Goal: Communication & Community: Answer question/provide support

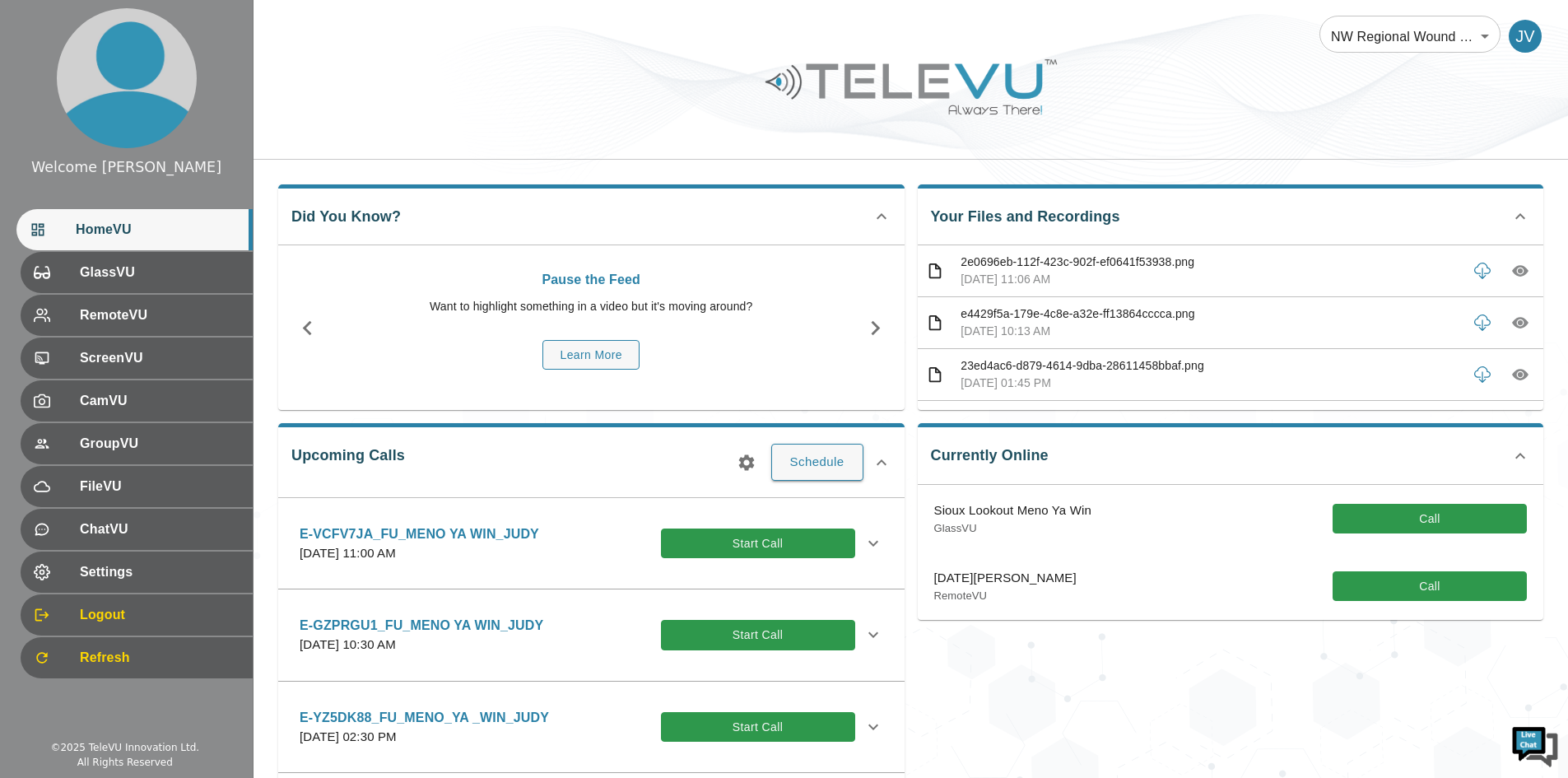
click at [1201, 701] on div "Currently Online Sioux Lookout Meno Ya Win GlassVU Call [DATE][PERSON_NAME] Rem…" at bounding box center [1224, 624] width 639 height 429
click at [120, 278] on span "GlassVU" at bounding box center [158, 272] width 164 height 20
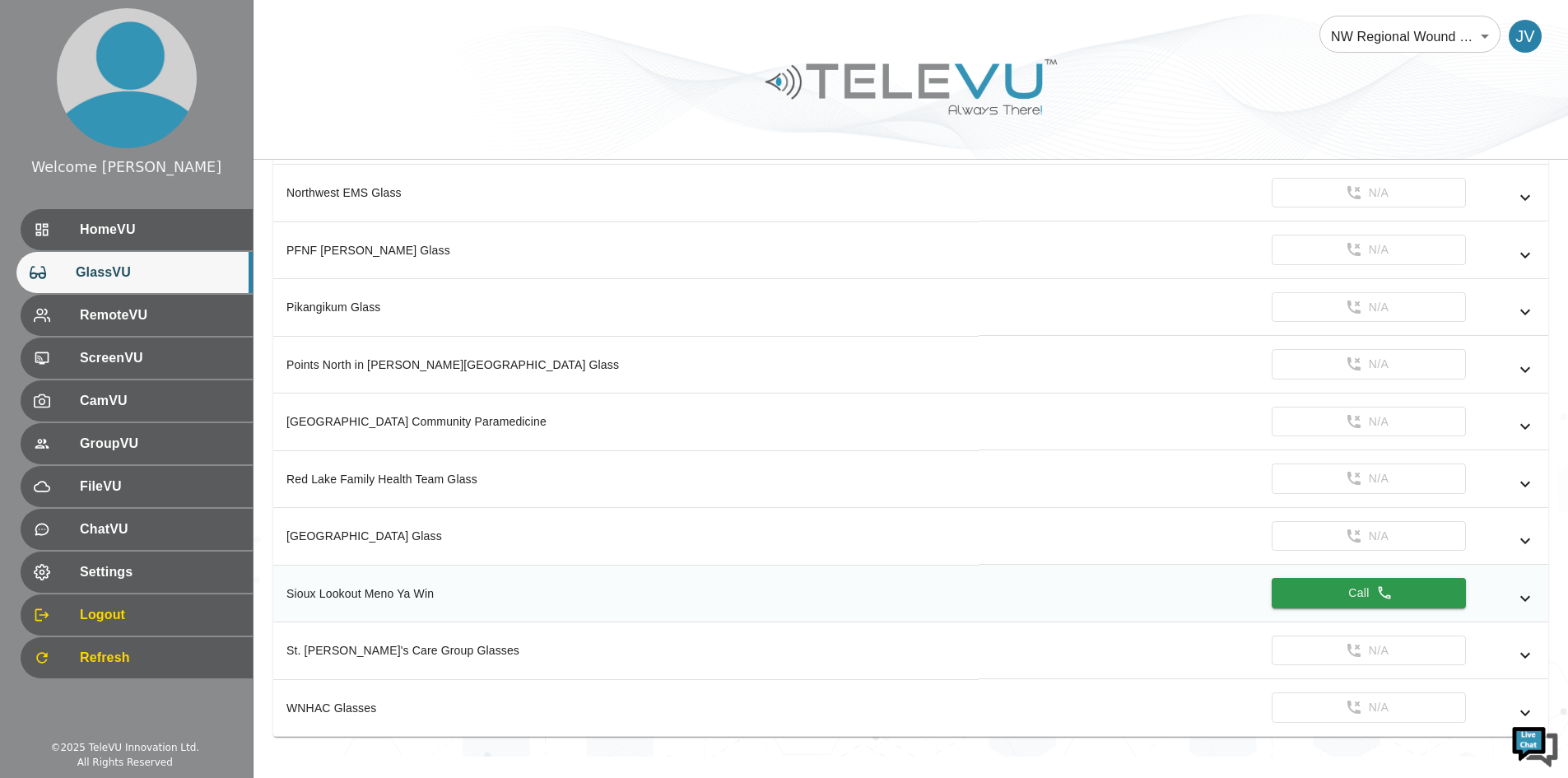
scroll to position [885, 0]
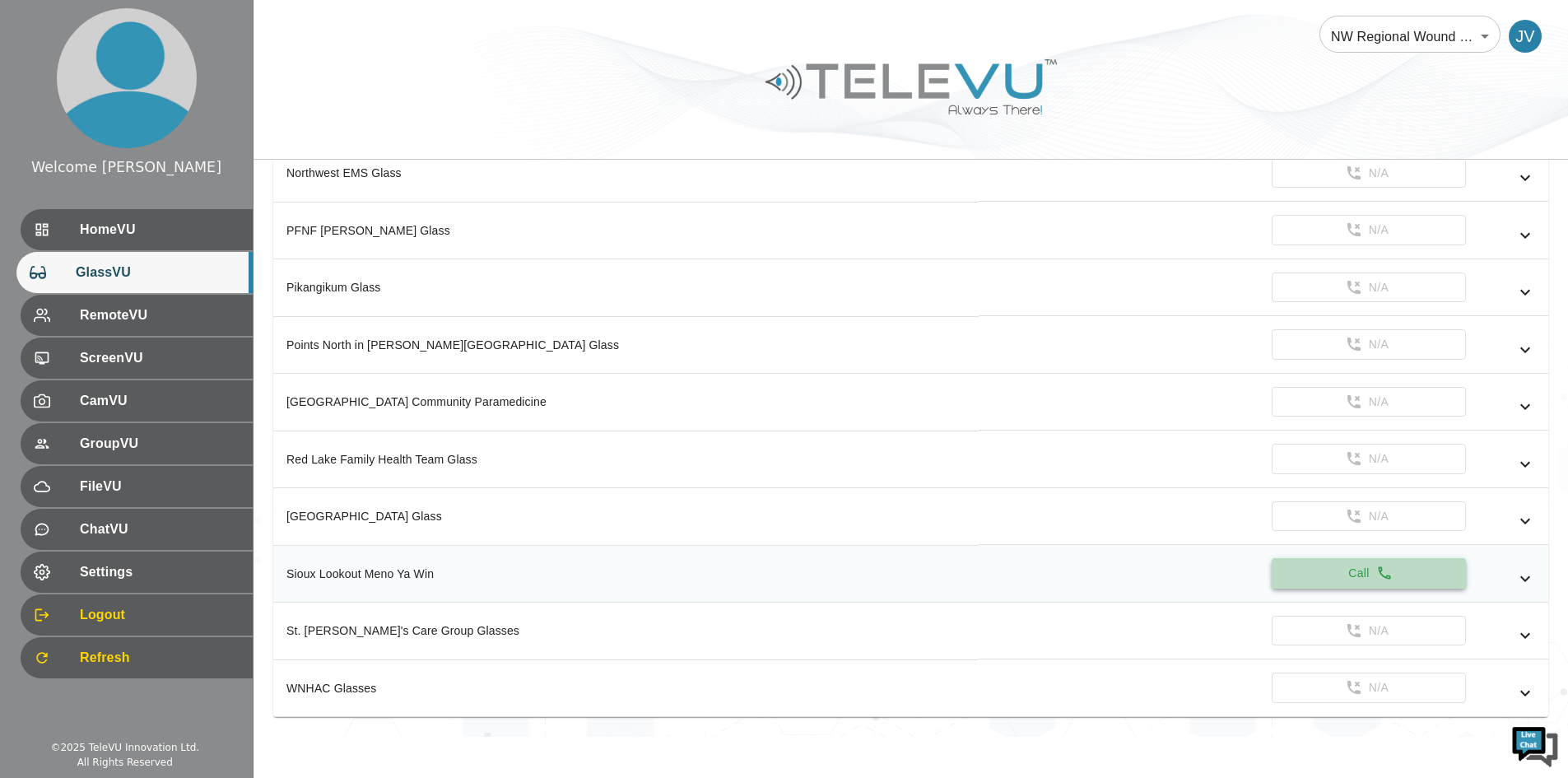
click at [1316, 572] on button "Call" at bounding box center [1369, 573] width 194 height 30
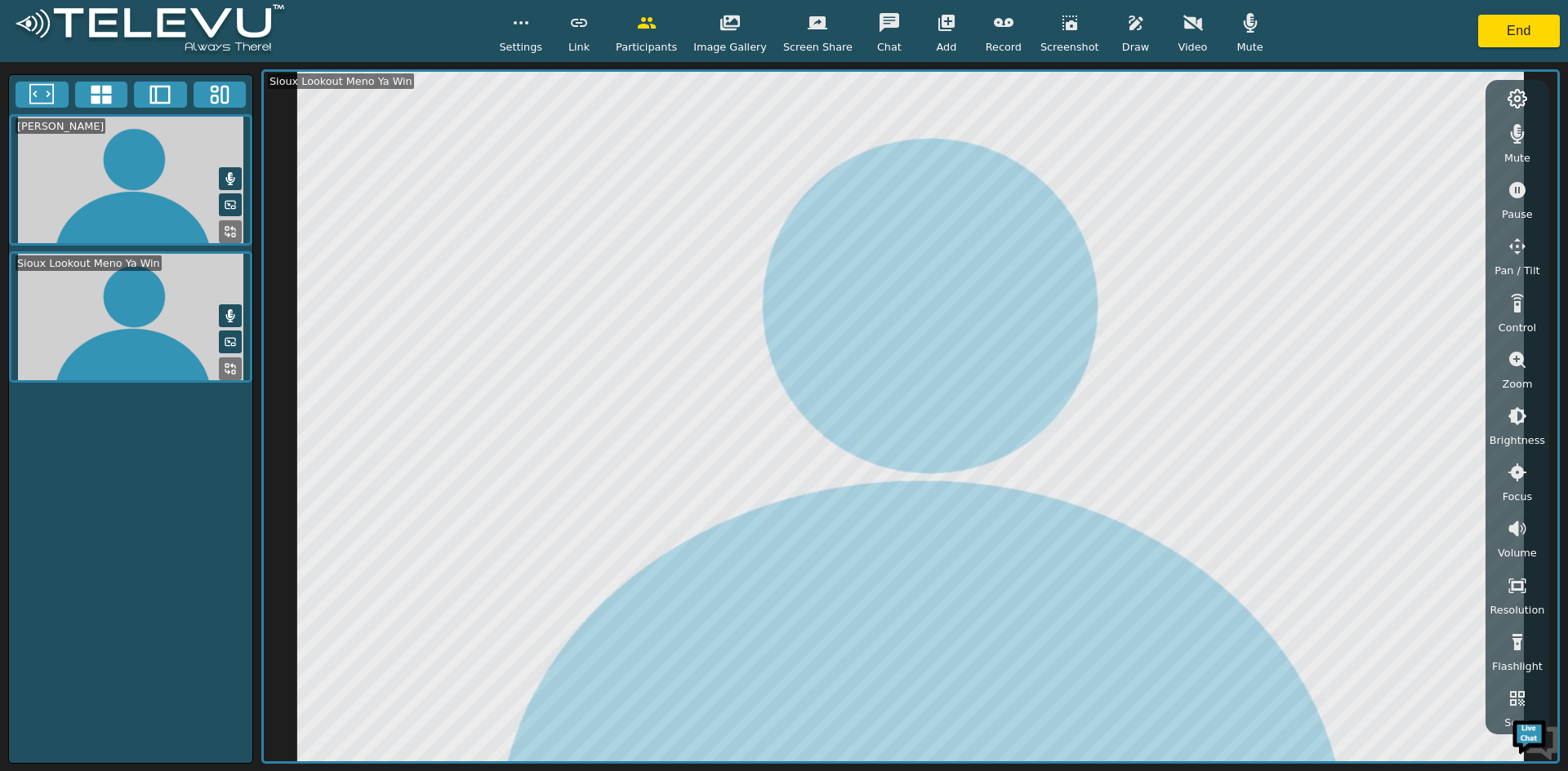
click at [1515, 641] on icon "button" at bounding box center [1517, 642] width 9 height 16
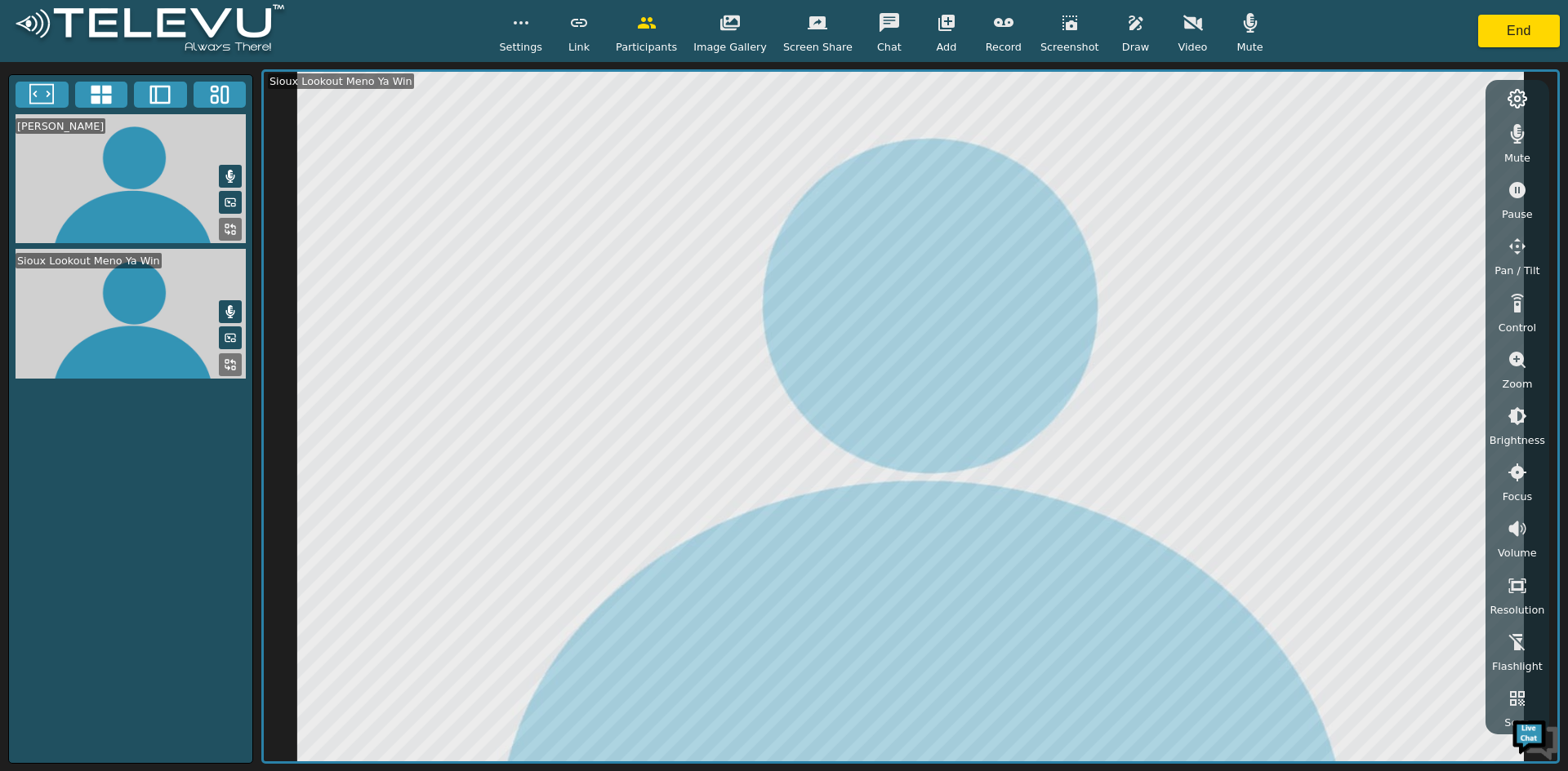
click at [1515, 645] on icon "button" at bounding box center [1516, 643] width 16 height 17
click at [1060, 28] on icon "button" at bounding box center [1069, 22] width 20 height 20
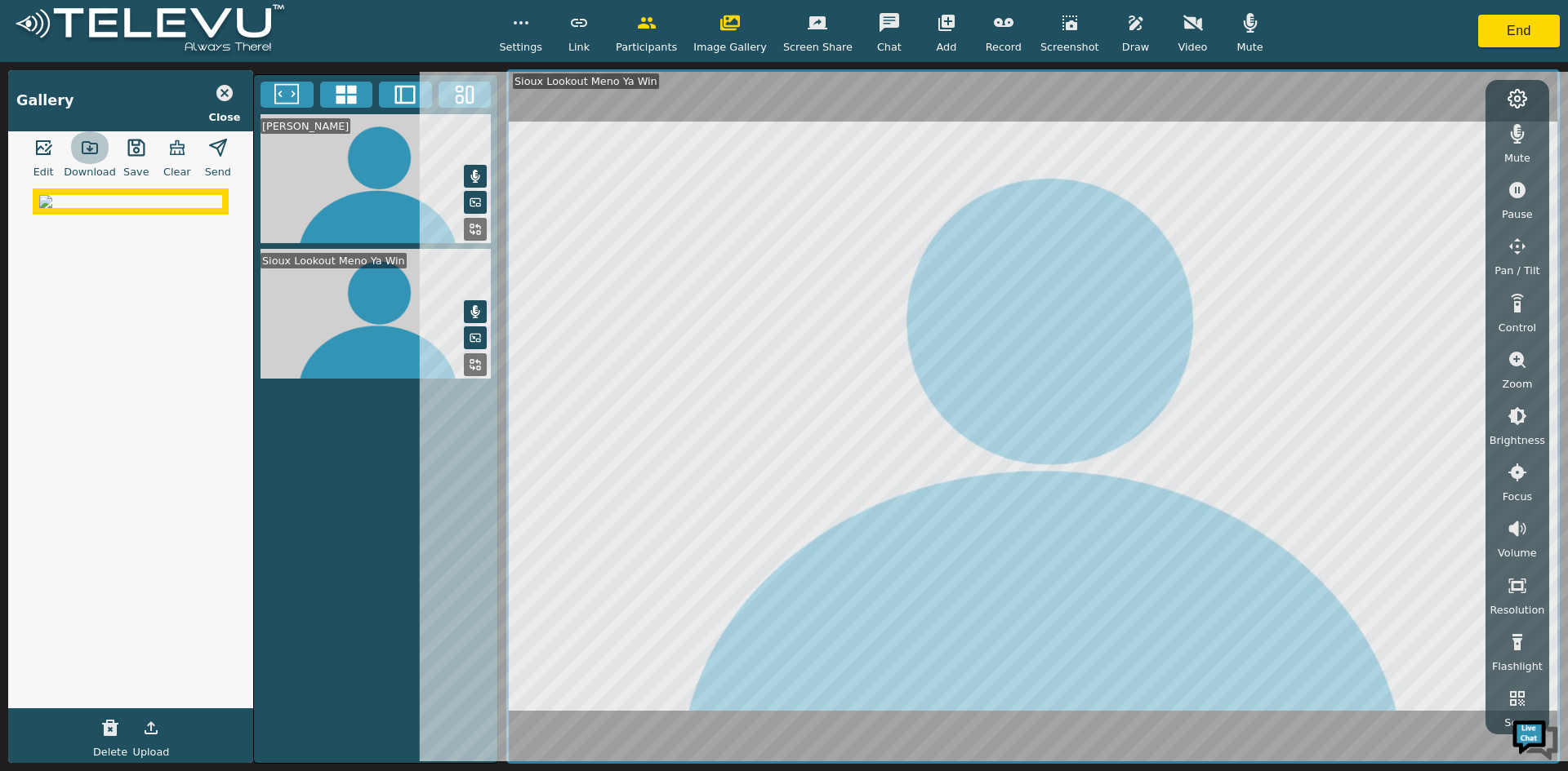
click at [88, 145] on icon "button" at bounding box center [89, 147] width 20 height 20
click at [1515, 359] on icon "button" at bounding box center [1517, 359] width 20 height 20
click at [1515, 449] on icon "button" at bounding box center [1517, 448] width 16 height 16
click at [1515, 448] on icon "button" at bounding box center [1517, 448] width 16 height 16
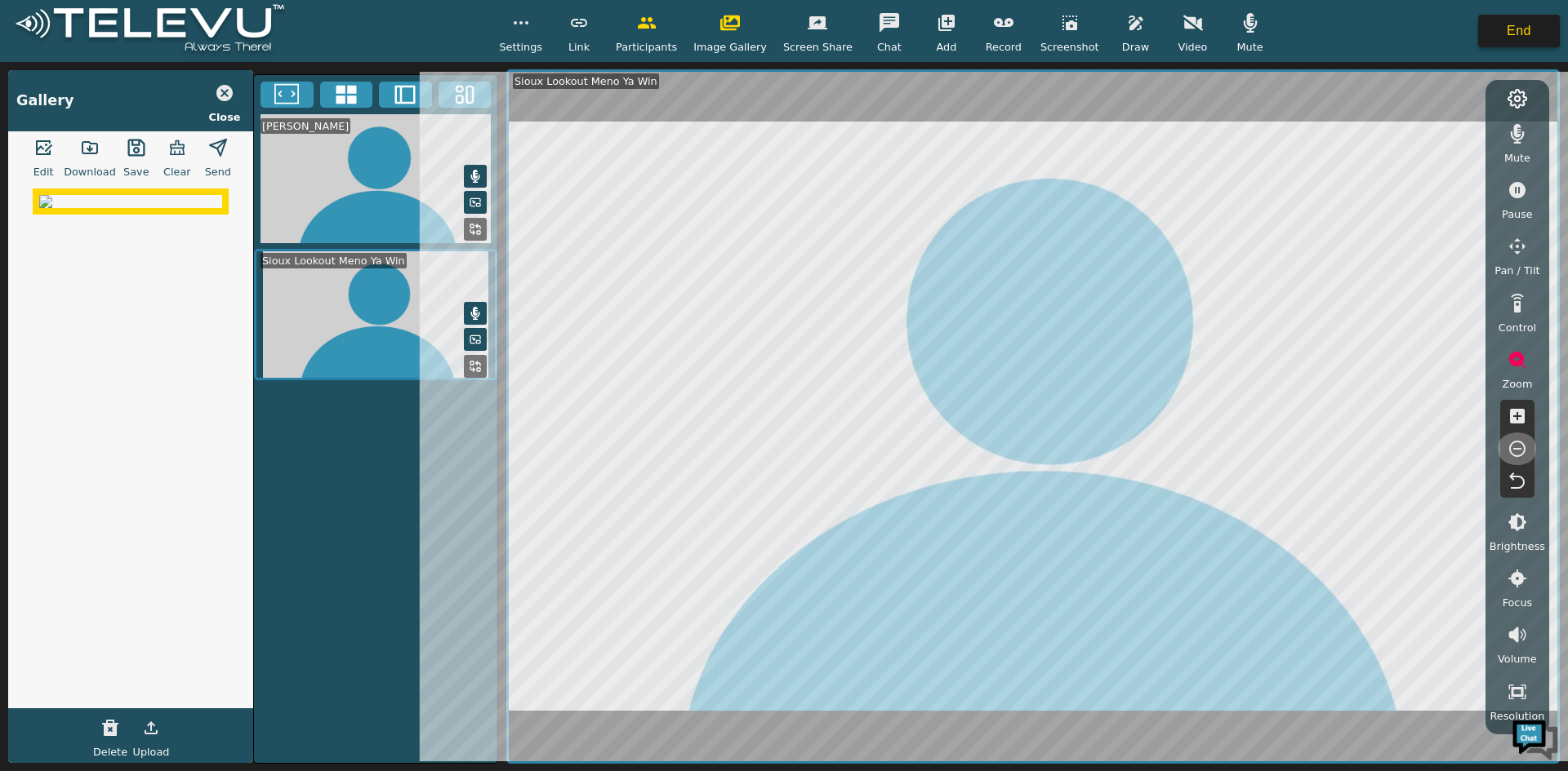
click at [1495, 21] on button "End" at bounding box center [1518, 31] width 81 height 33
